Goal: Task Accomplishment & Management: Use online tool/utility

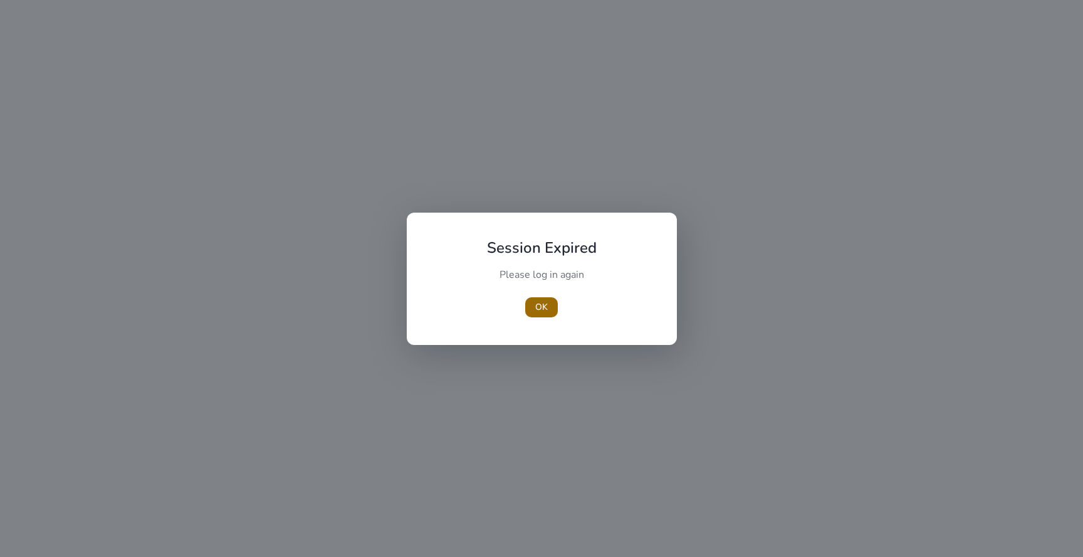
click at [540, 303] on span "OK" at bounding box center [541, 306] width 13 height 13
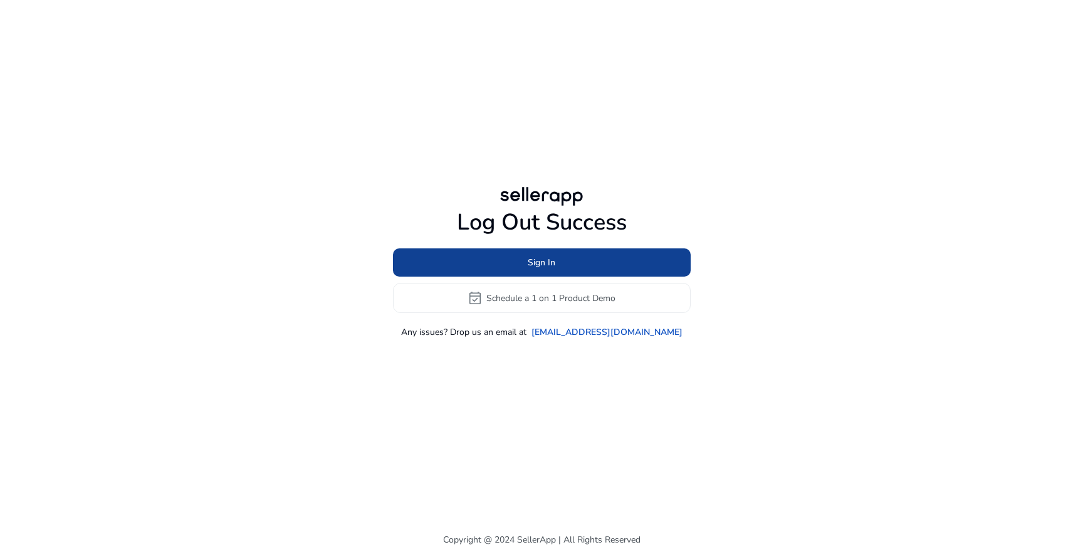
click at [540, 273] on span at bounding box center [542, 263] width 298 height 30
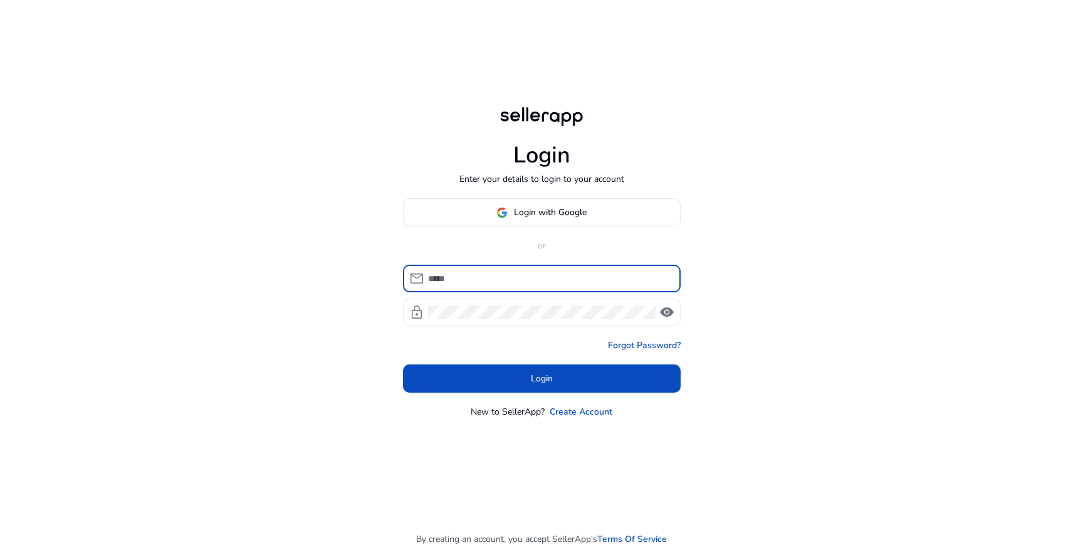
click at [539, 273] on input at bounding box center [549, 278] width 243 height 14
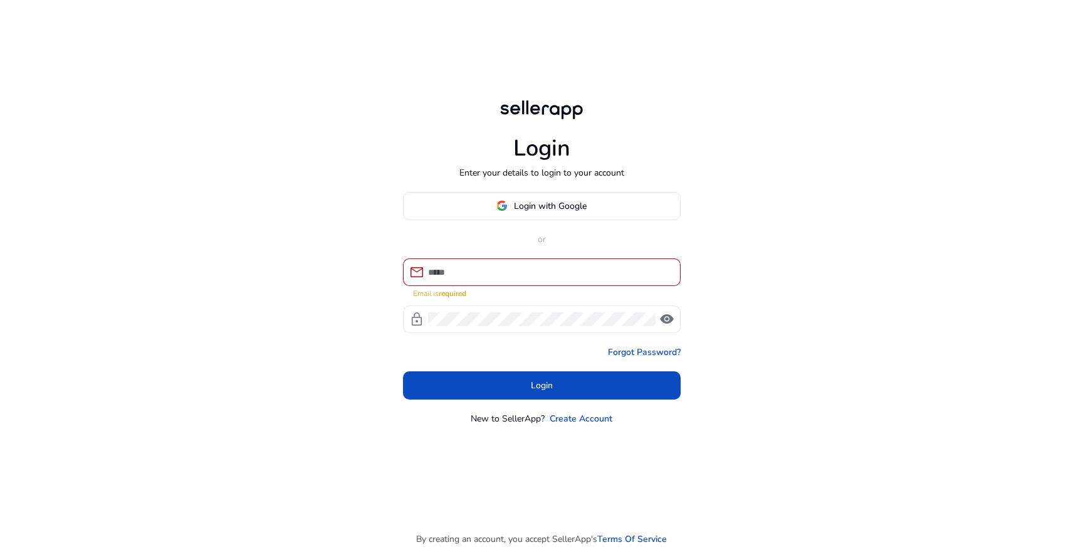
type input "**********"
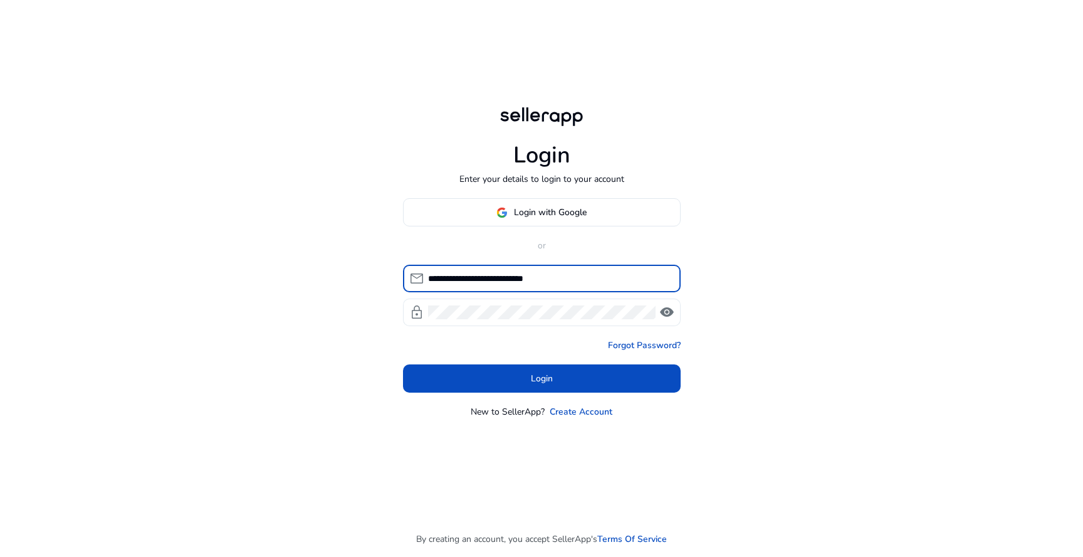
click button "Login" at bounding box center [542, 378] width 278 height 28
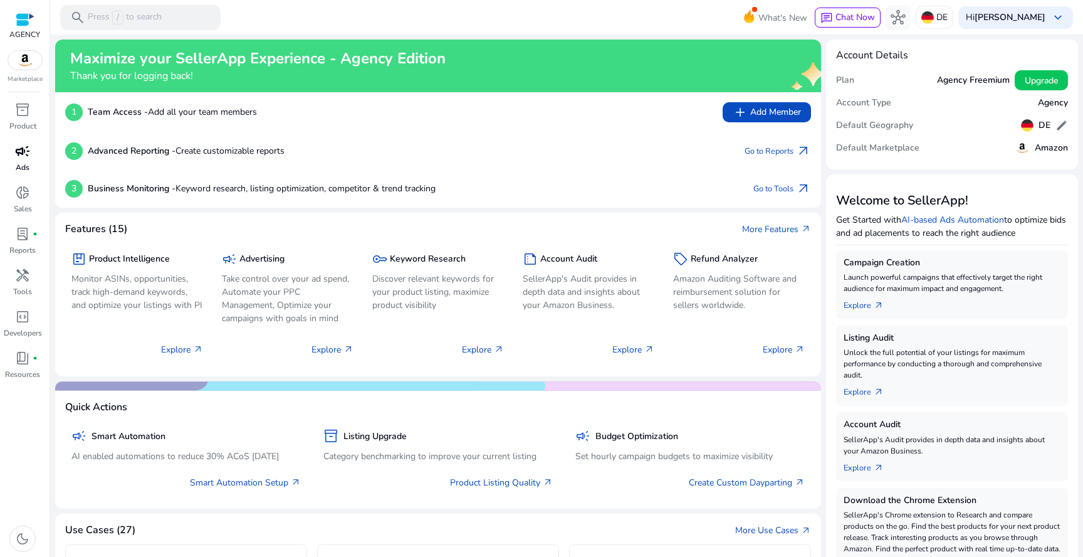
click at [30, 160] on div "campaign" at bounding box center [22, 151] width 35 height 20
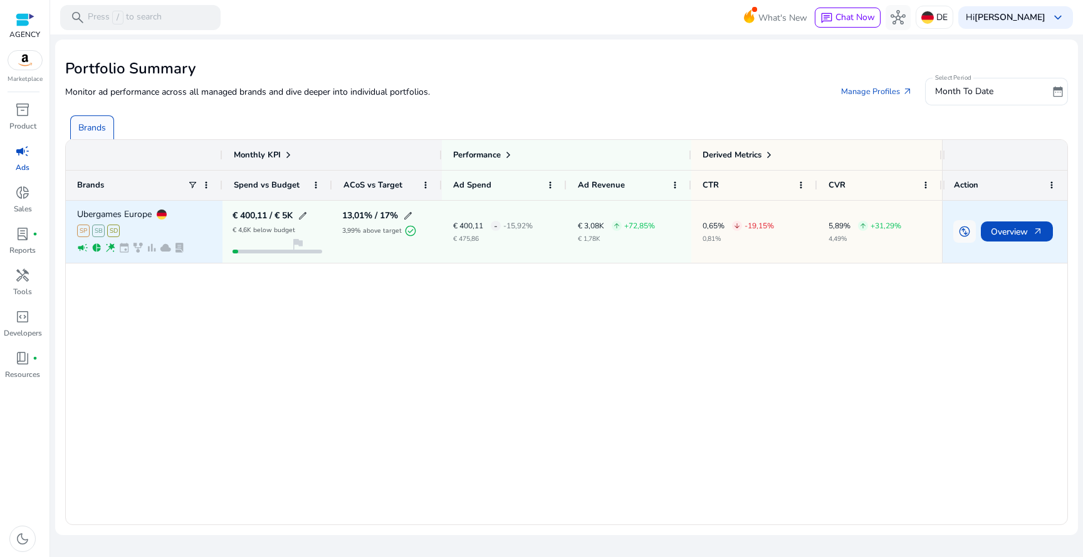
click at [135, 214] on p "Ubergames Europe" at bounding box center [114, 214] width 75 height 9
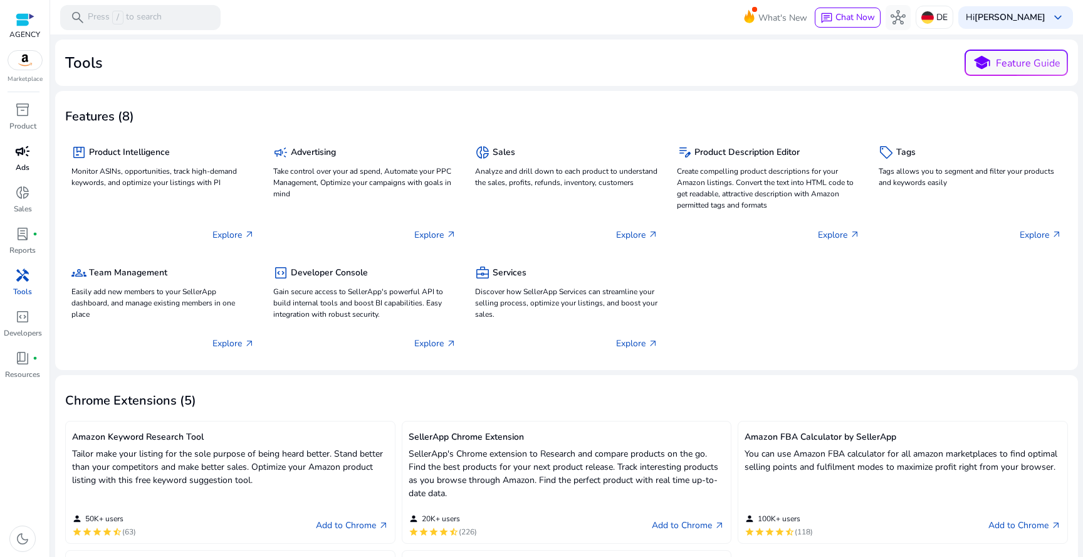
click at [21, 159] on span "campaign" at bounding box center [22, 151] width 15 height 15
